Goal: Transaction & Acquisition: Purchase product/service

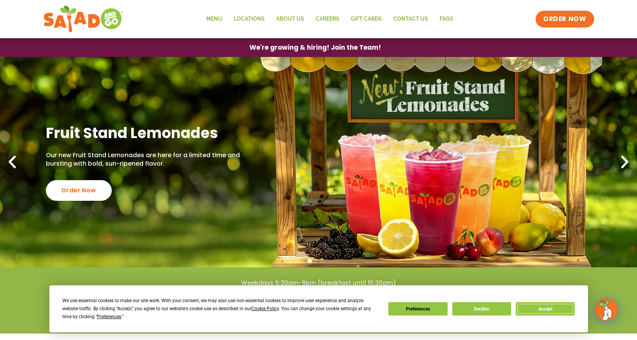
click at [534, 305] on button "Accept" at bounding box center [545, 308] width 59 height 13
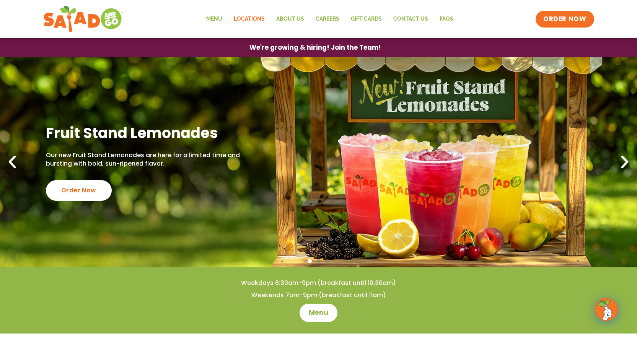
click at [246, 18] on link "Locations" at bounding box center [249, 19] width 42 height 18
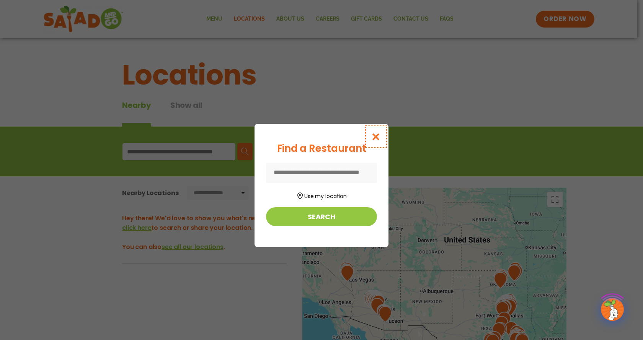
click at [374, 137] on icon "Close modal" at bounding box center [376, 137] width 10 height 8
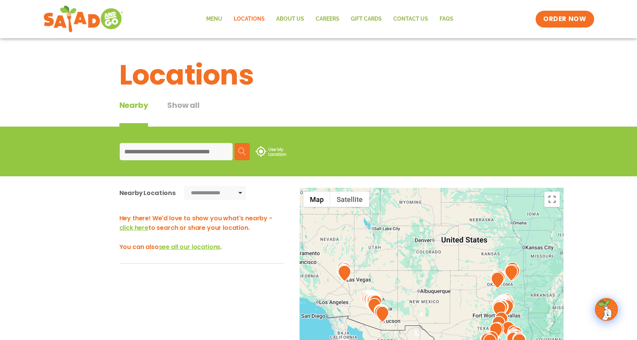
click at [162, 149] on input at bounding box center [176, 151] width 113 height 17
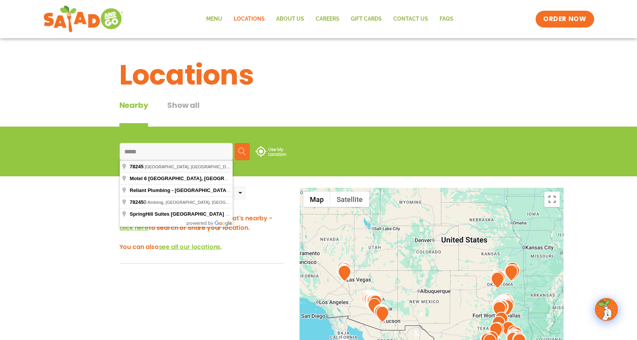
type input "**********"
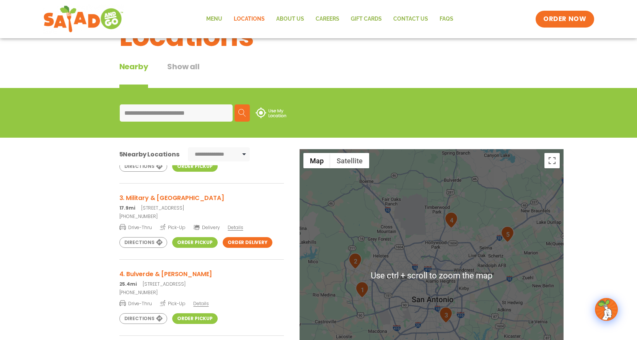
scroll to position [38, 0]
click at [24, 211] on div "**********" at bounding box center [318, 285] width 637 height 295
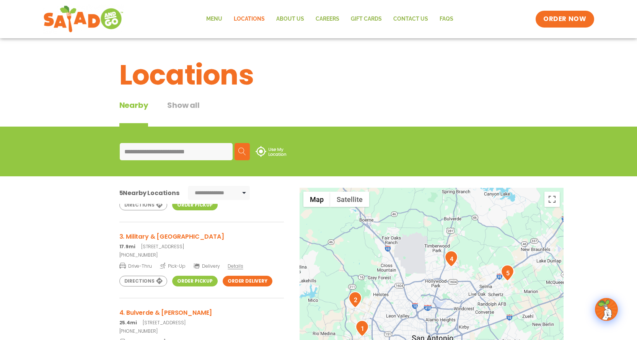
scroll to position [0, 0]
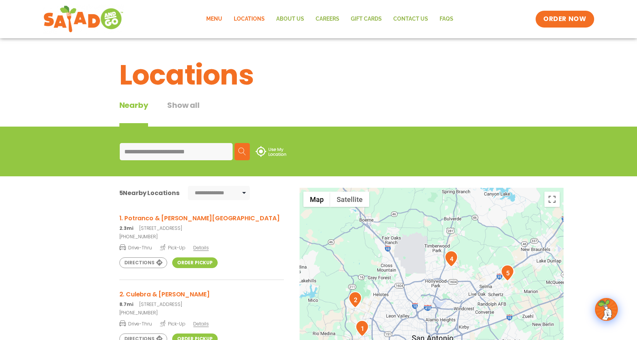
click at [213, 21] on link "Menu" at bounding box center [215, 19] width 28 height 18
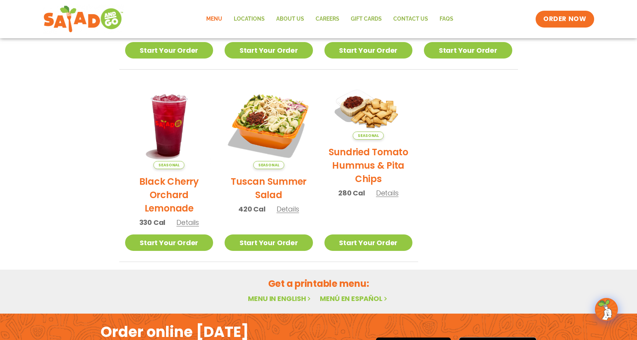
scroll to position [419, 0]
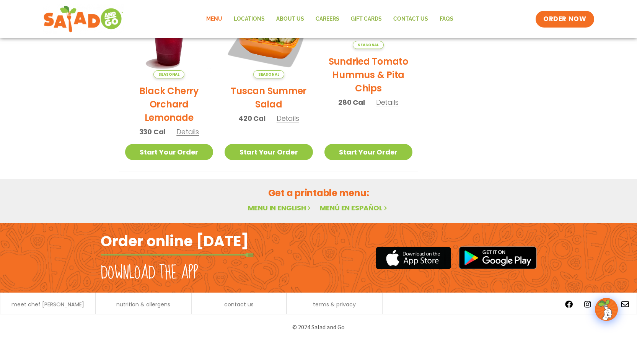
click at [279, 209] on link "Menu in English" at bounding box center [280, 208] width 64 height 10
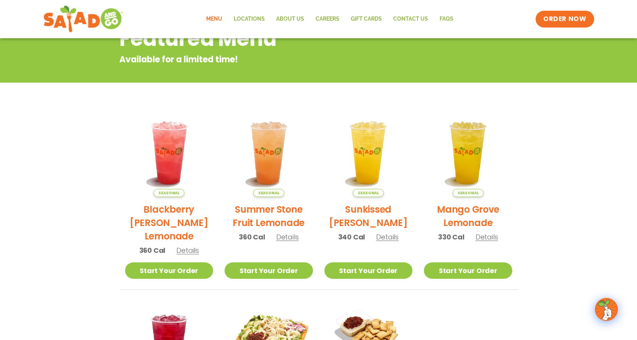
scroll to position [0, 0]
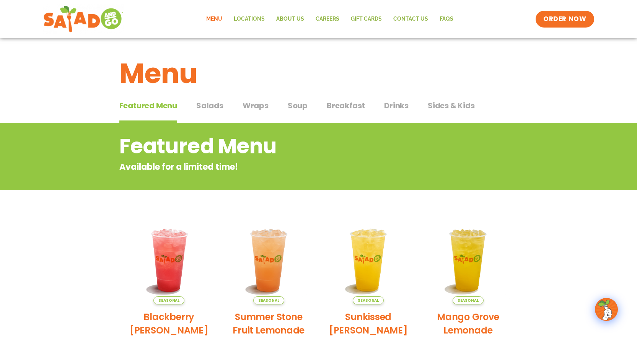
click at [207, 103] on span "Salads" at bounding box center [209, 105] width 27 height 11
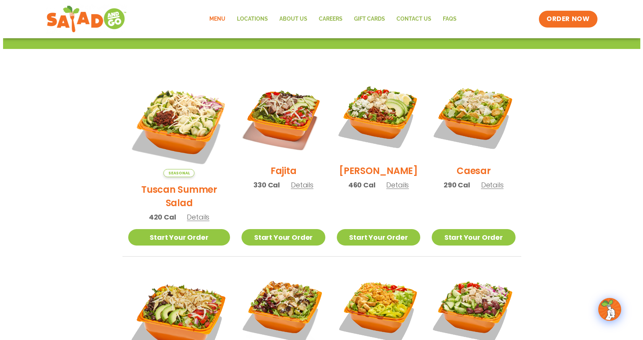
scroll to position [115, 0]
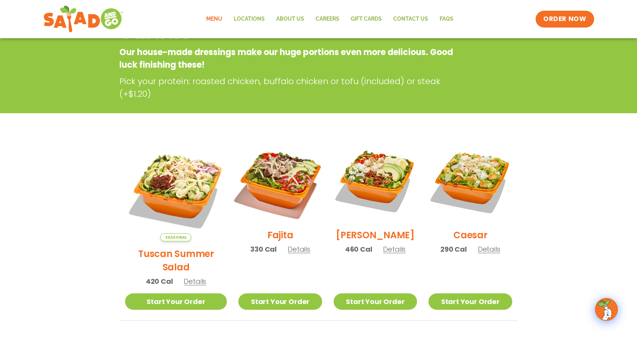
click at [265, 185] on img at bounding box center [280, 181] width 98 height 98
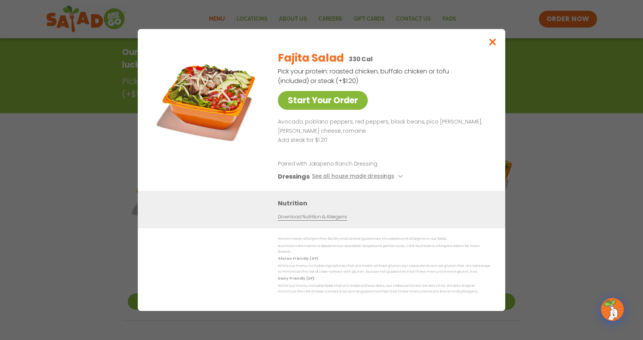
click at [328, 106] on link "Start Your Order" at bounding box center [323, 100] width 90 height 19
